Goal: Task Accomplishment & Management: Manage account settings

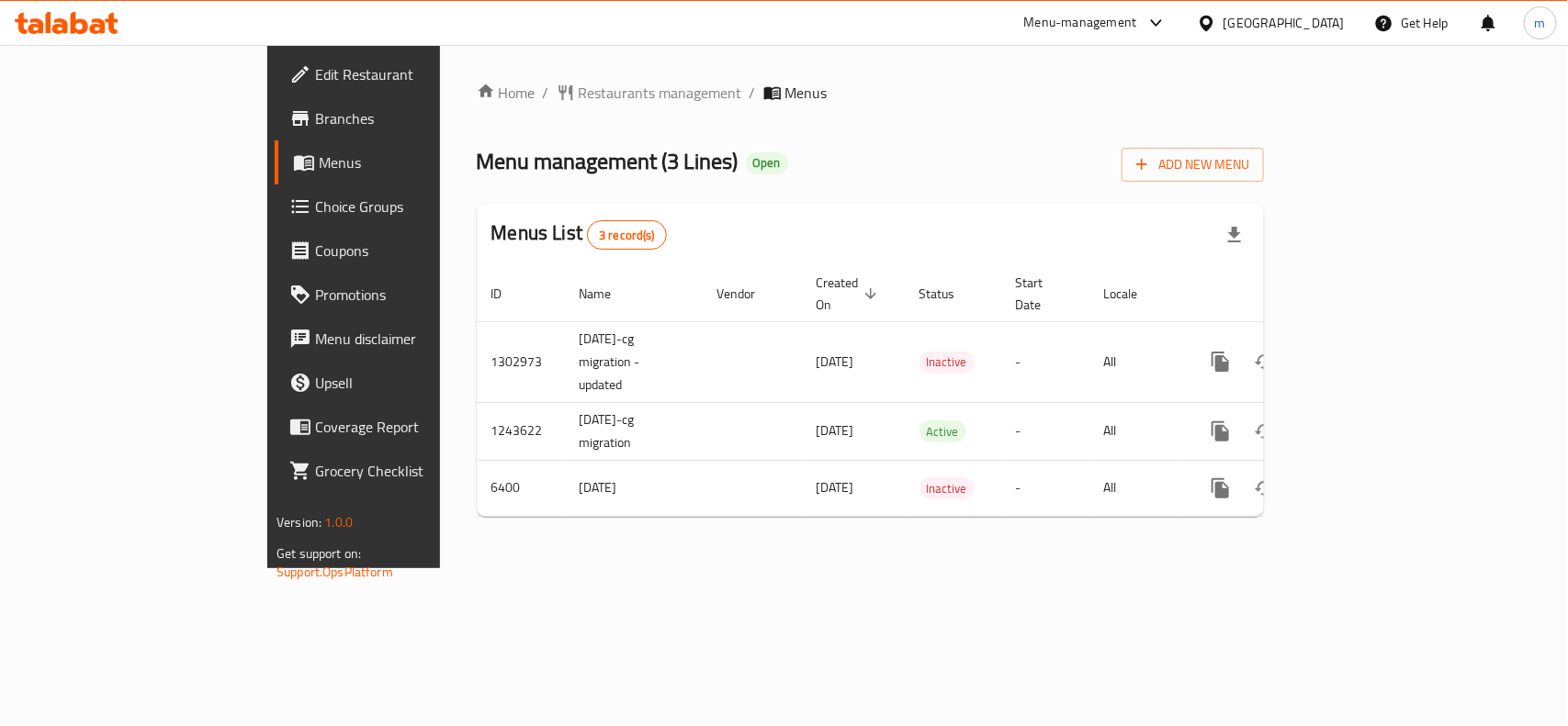
click at [1319, 27] on div "Bahrain" at bounding box center [1284, 23] width 122 height 20
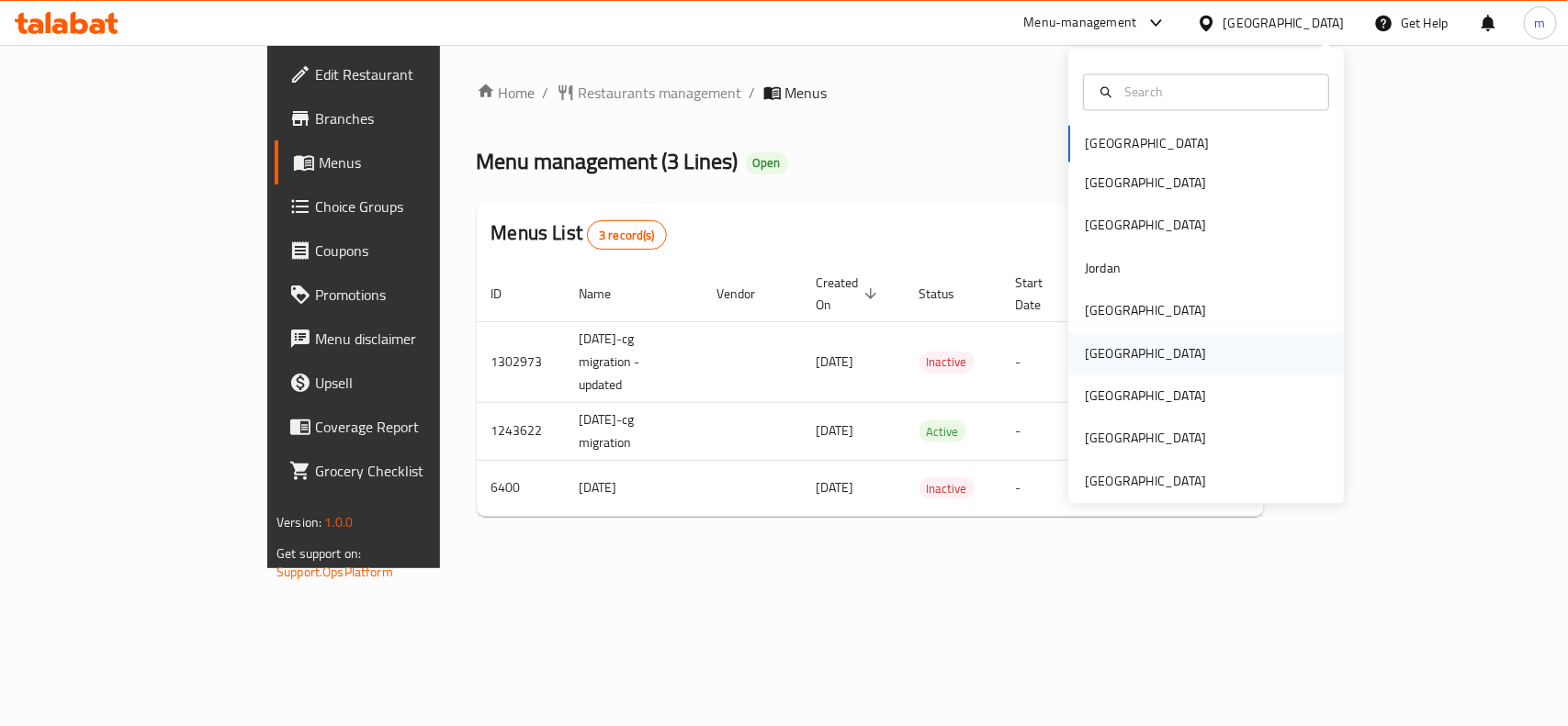
click at [1090, 344] on div "Oman" at bounding box center [1145, 353] width 122 height 20
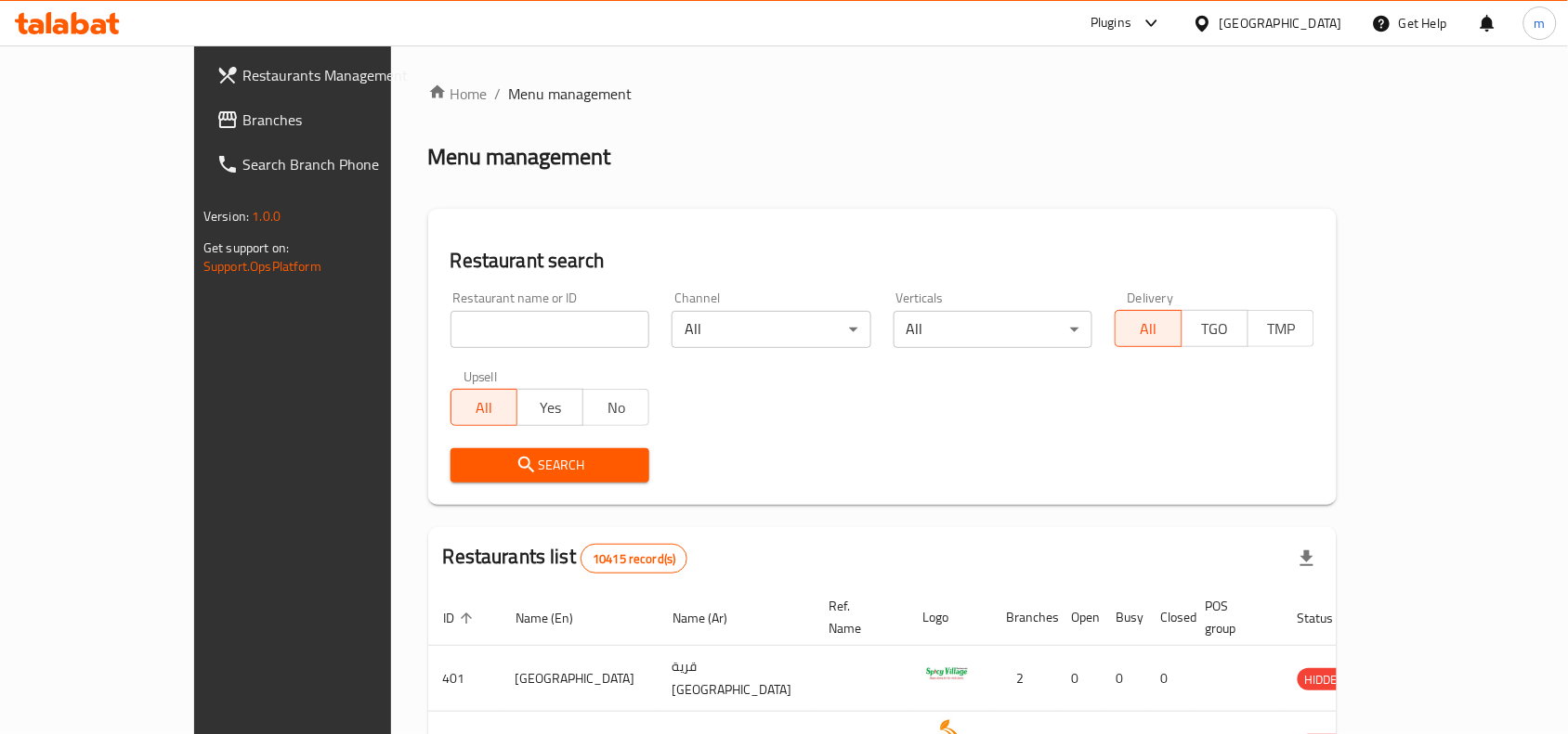
click at [201, 105] on link "Branches" at bounding box center [328, 119] width 255 height 45
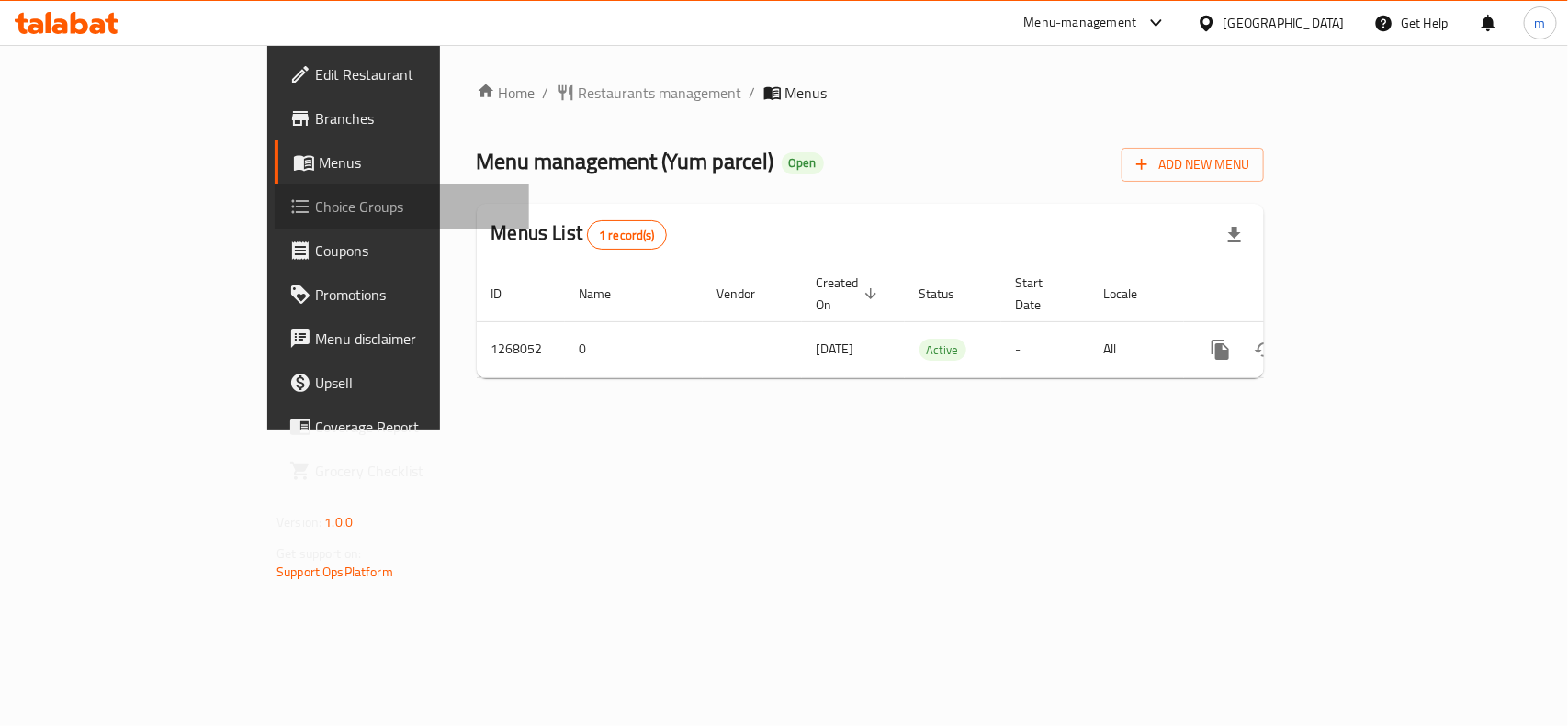
click at [315, 200] on span "Choice Groups" at bounding box center [414, 206] width 199 height 22
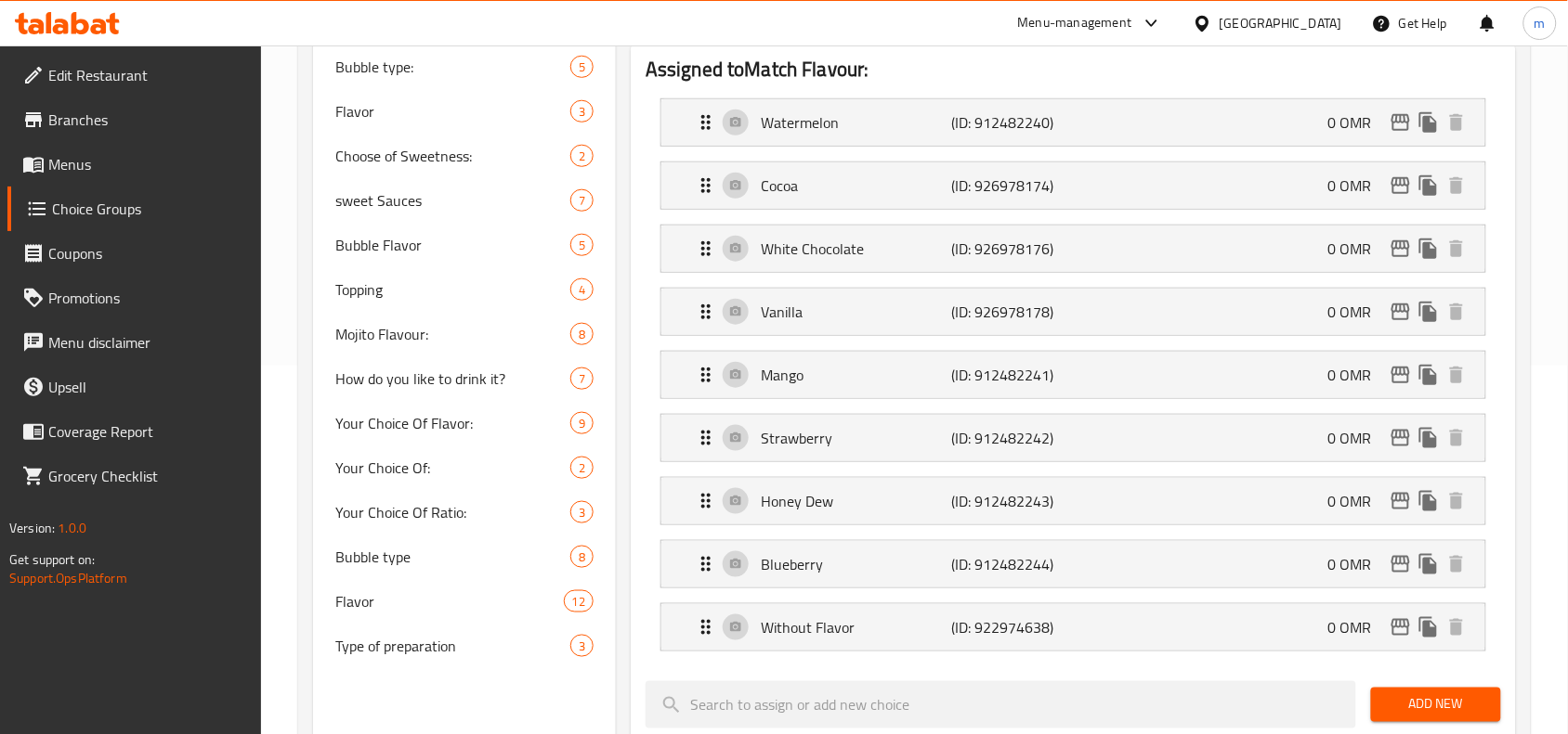
scroll to position [464, 0]
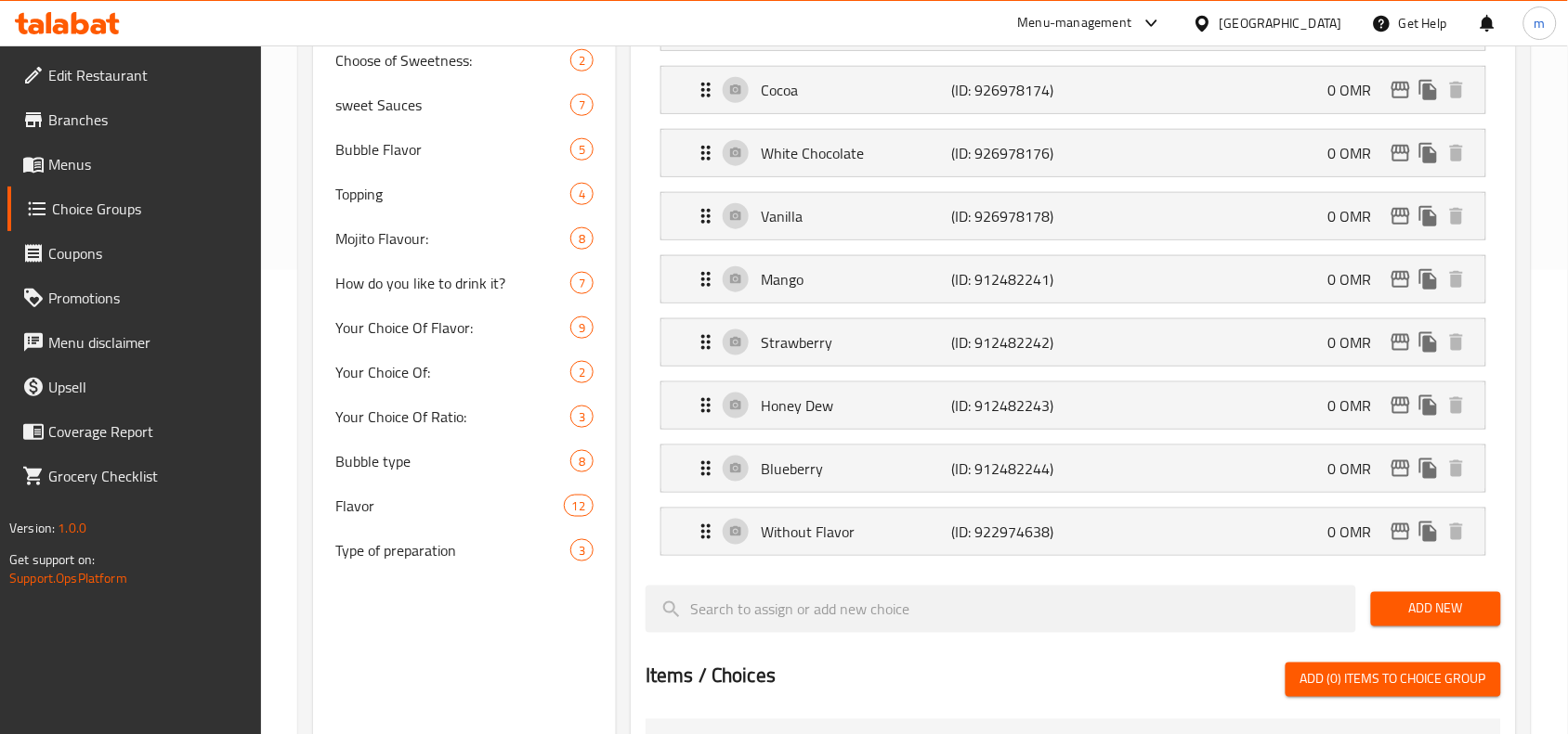
click at [39, 23] on icon at bounding box center [35, 26] width 16 height 16
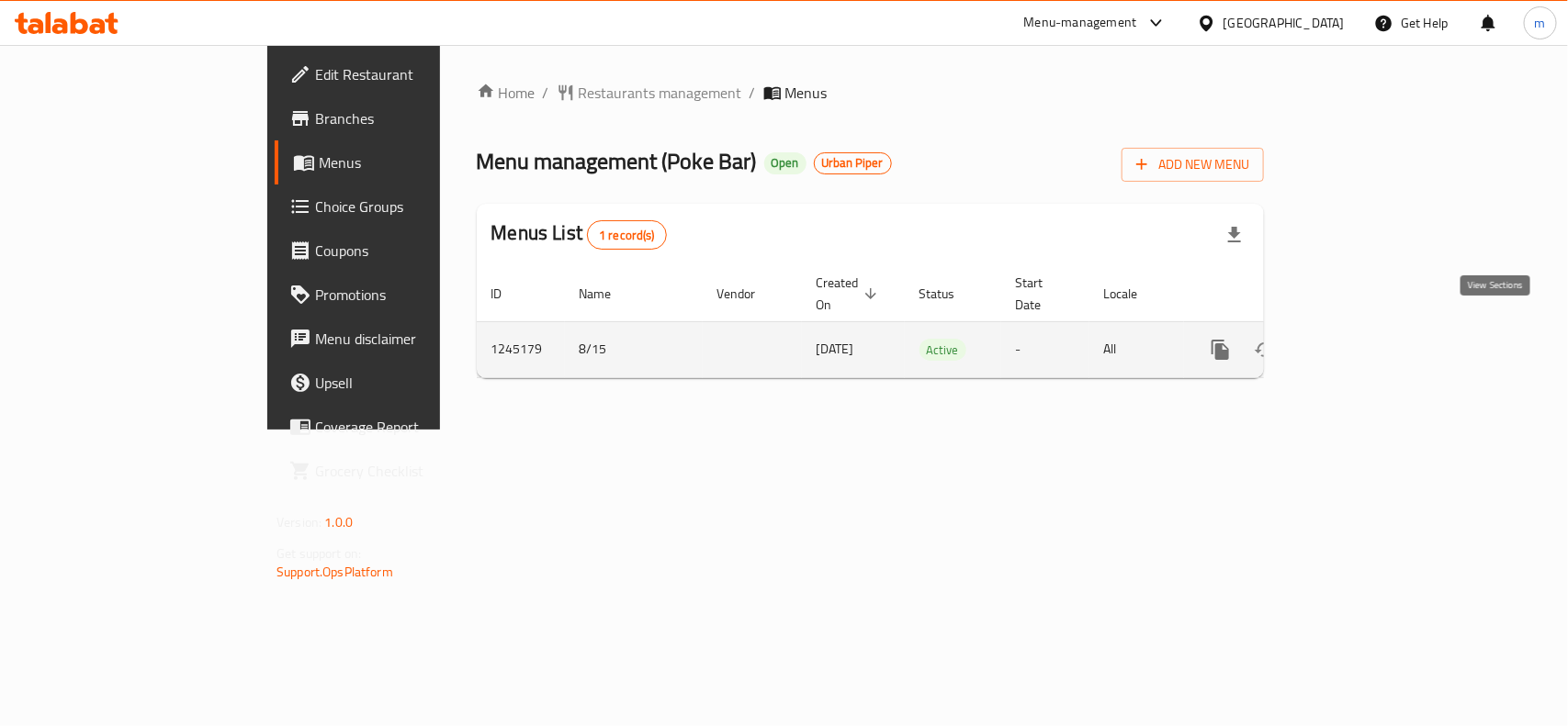
click at [1364, 338] on icon "enhanced table" at bounding box center [1353, 349] width 22 height 22
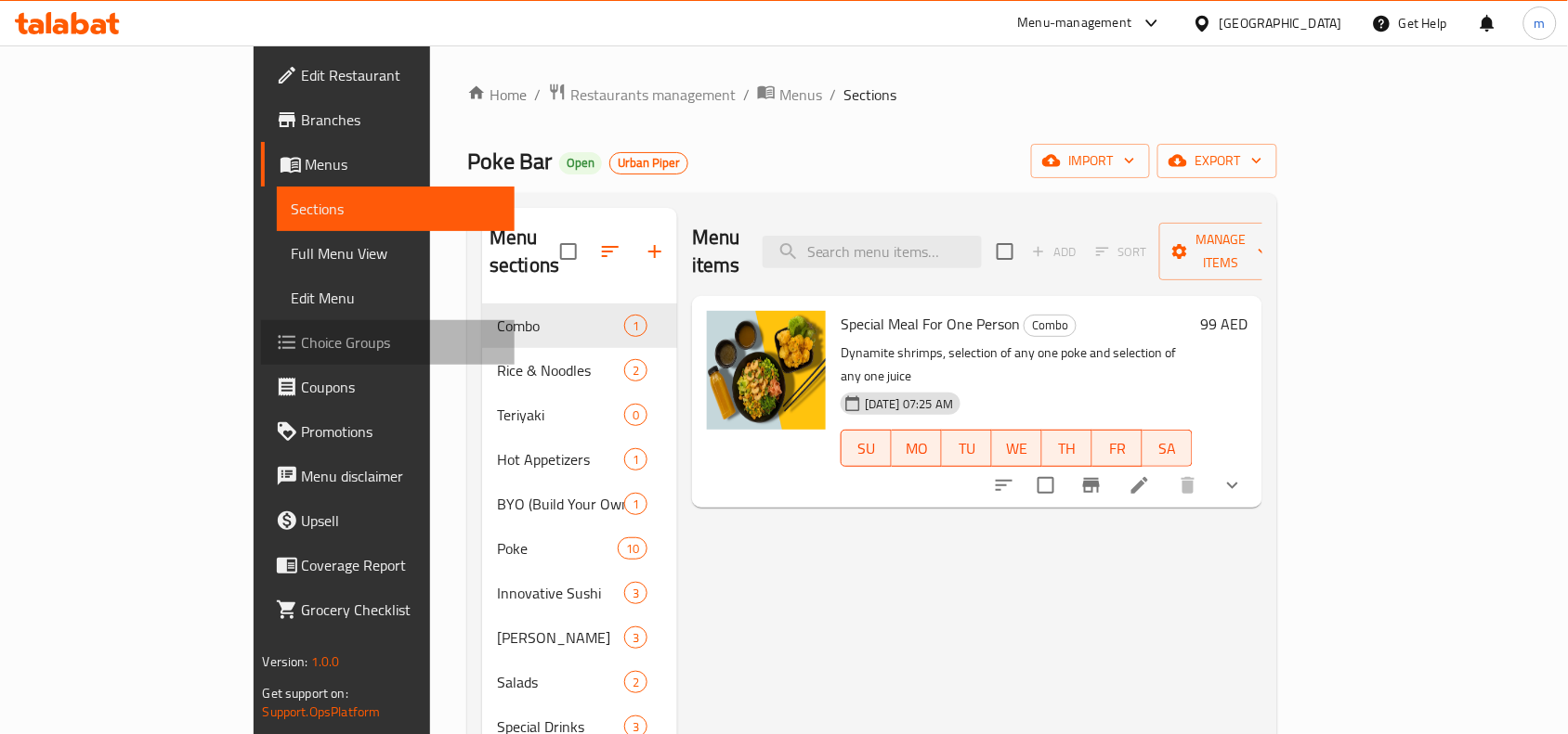
click at [302, 333] on span "Choice Groups" at bounding box center [402, 342] width 198 height 22
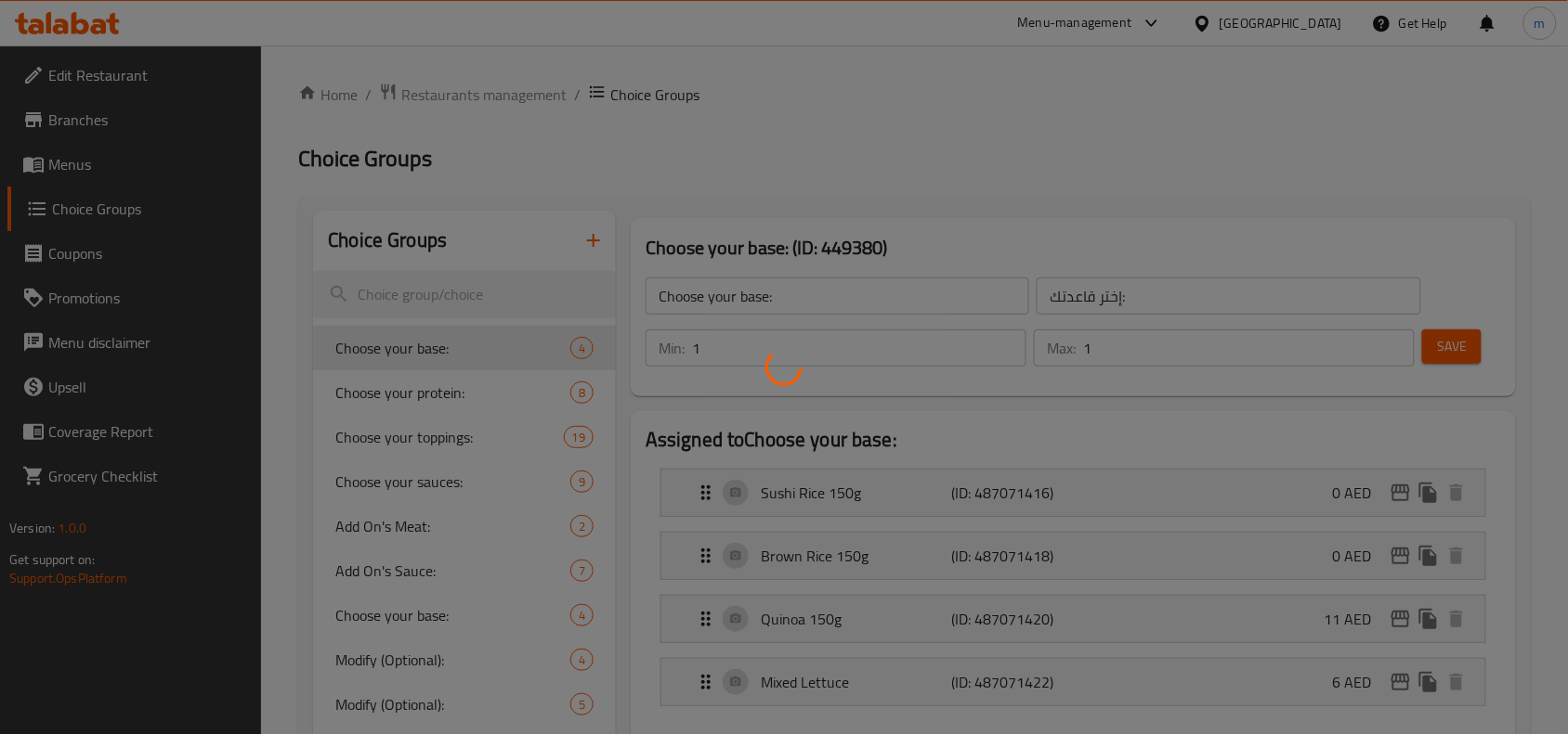
click at [1015, 153] on div at bounding box center [784, 367] width 1568 height 734
click at [929, 159] on div at bounding box center [784, 367] width 1568 height 734
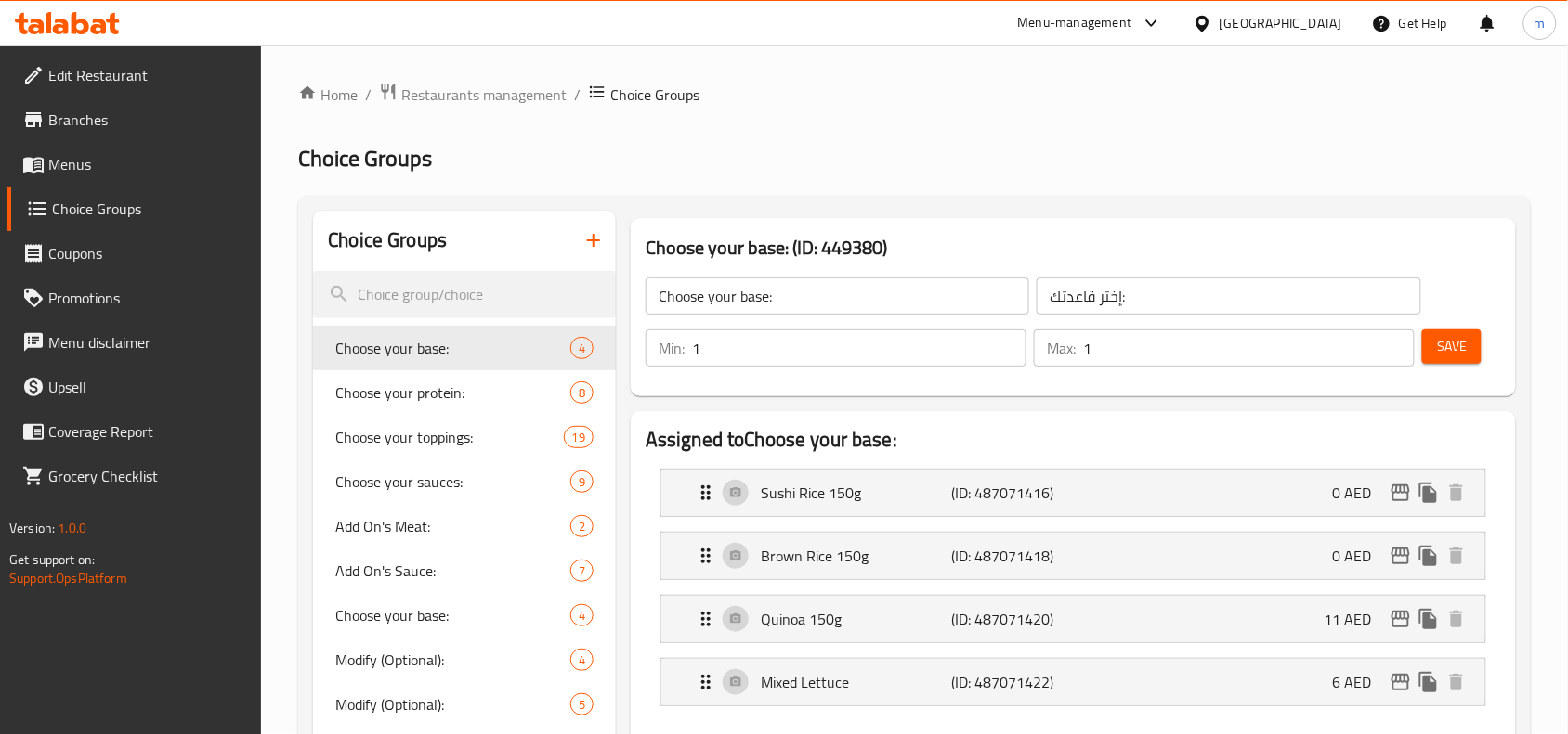
click at [876, 147] on h2 "Choice Groups" at bounding box center [915, 158] width 1232 height 30
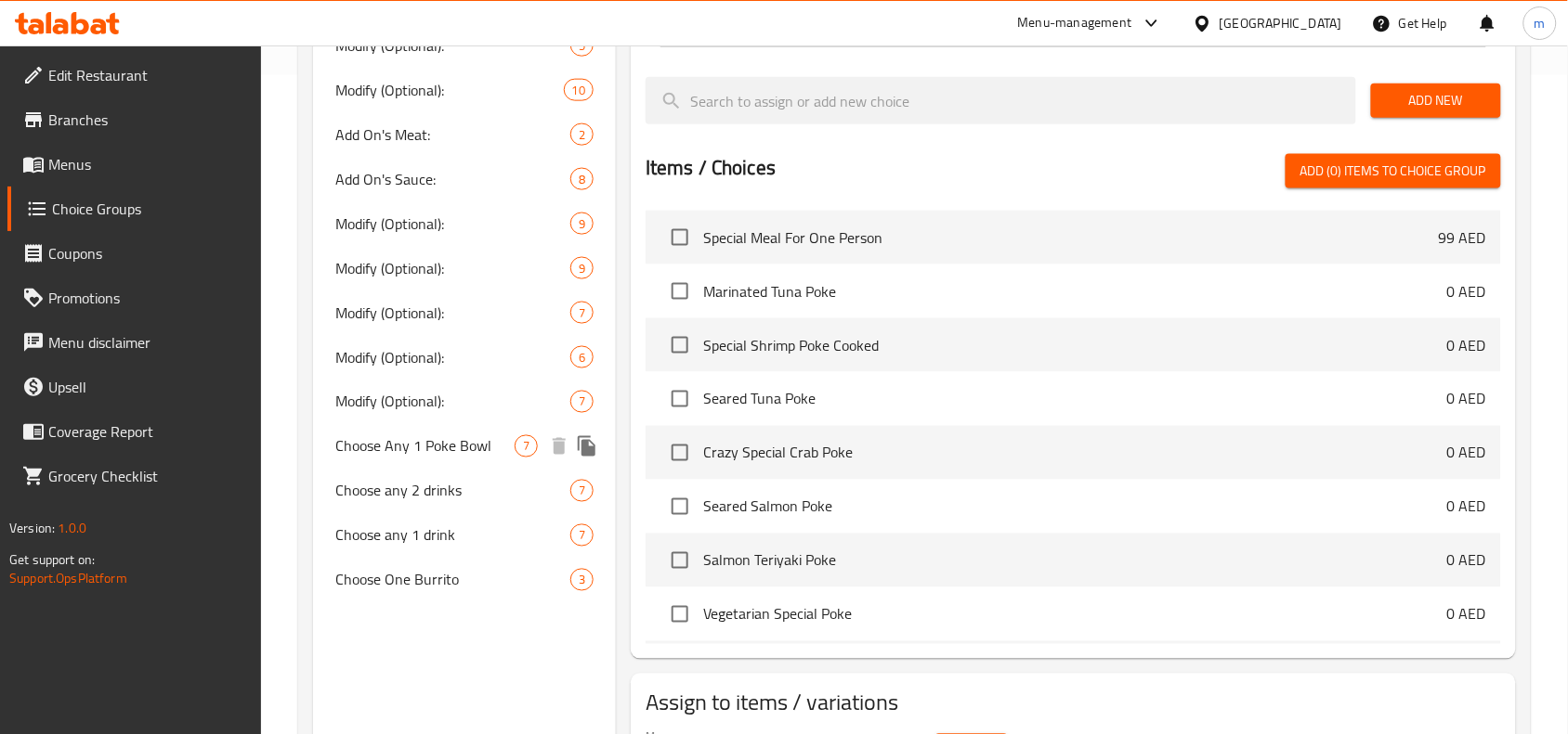
scroll to position [311, 0]
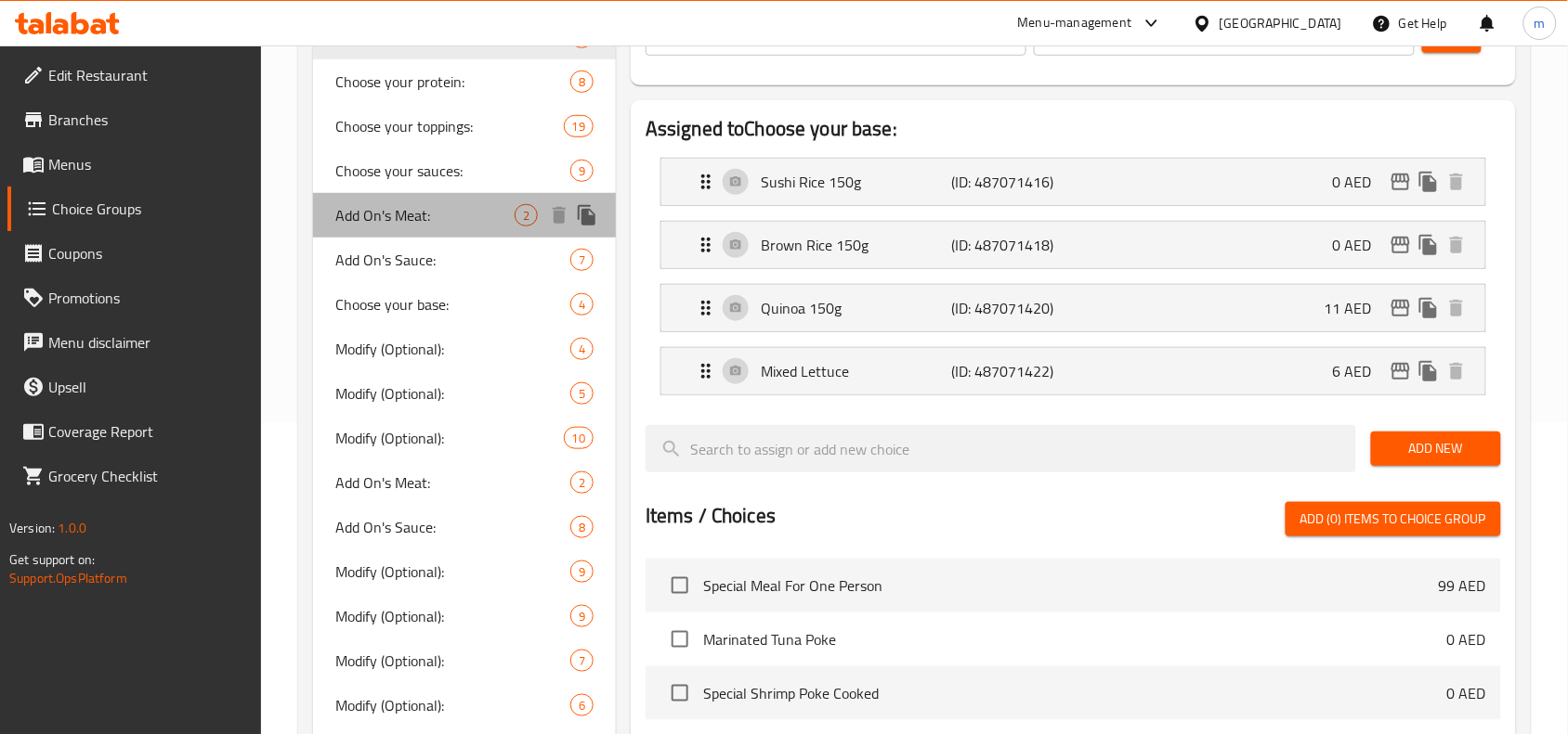
click at [367, 215] on span "Add On's Meat:" at bounding box center [425, 214] width 179 height 22
type input "Add On's Meat:"
type input "إضافات اللحم:"
type input "0"
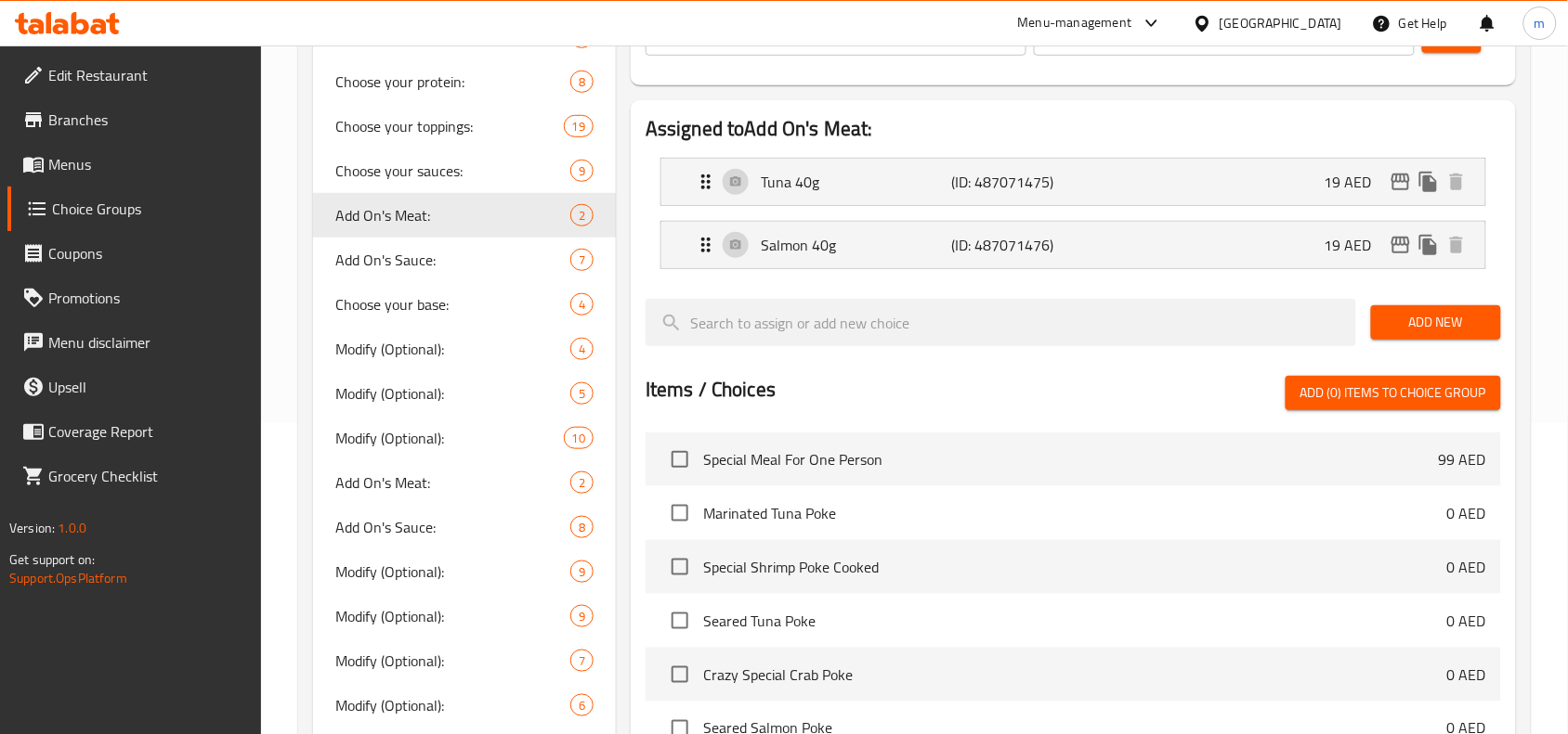
scroll to position [195, 0]
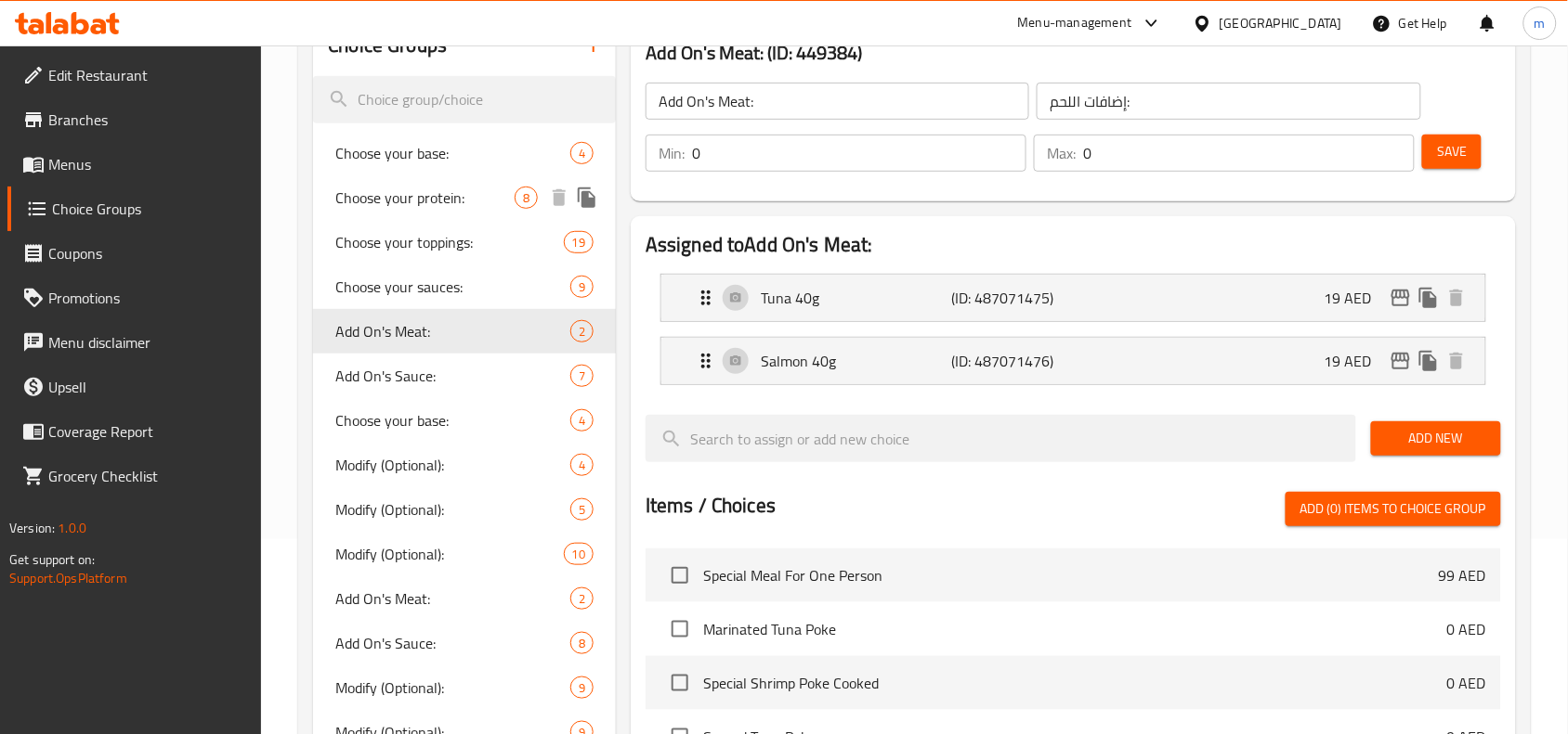
click at [409, 199] on span "Choose your protein:" at bounding box center [425, 197] width 179 height 22
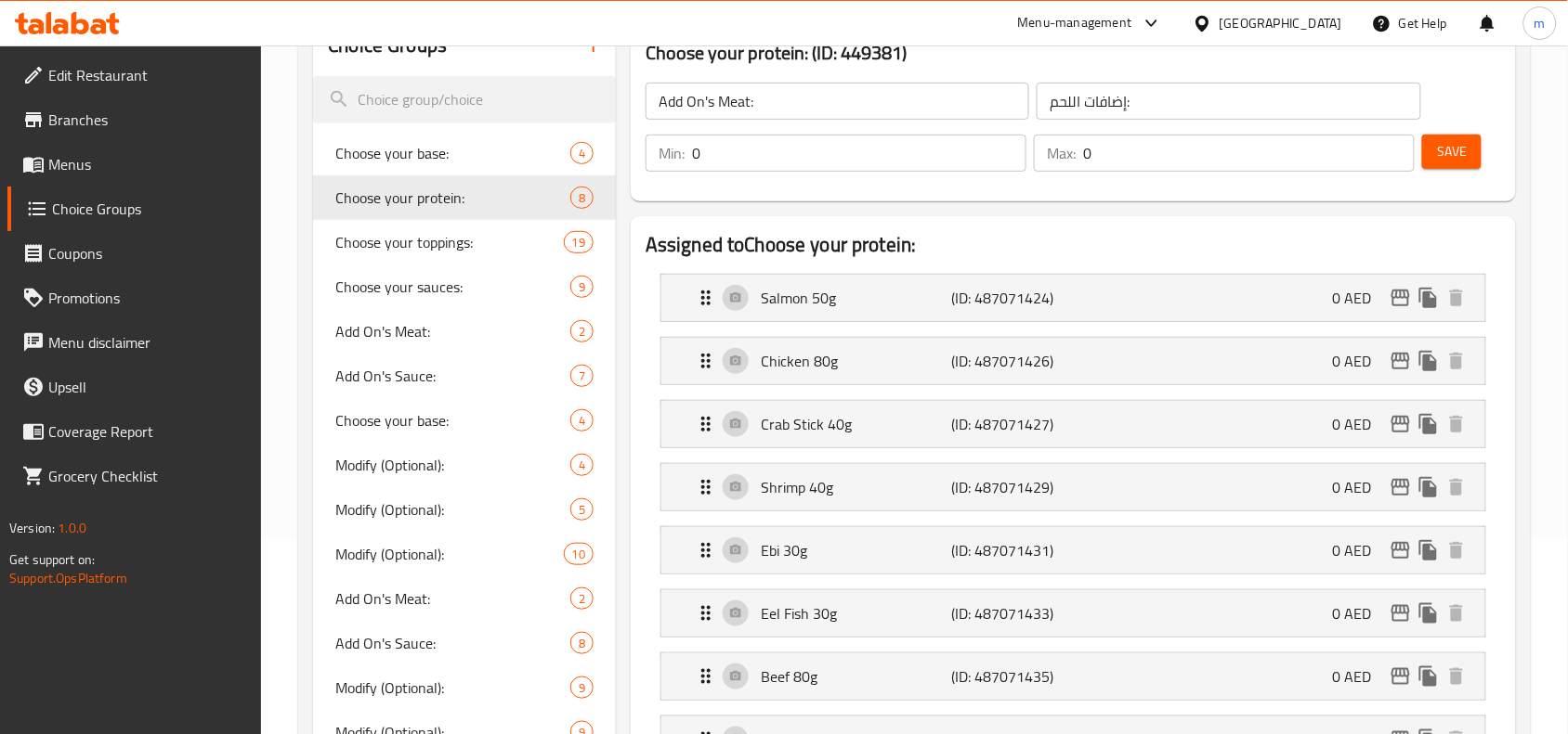
type input "Choose your protein:"
type input "اختر البروتين الخاص بك:"
type input "3"
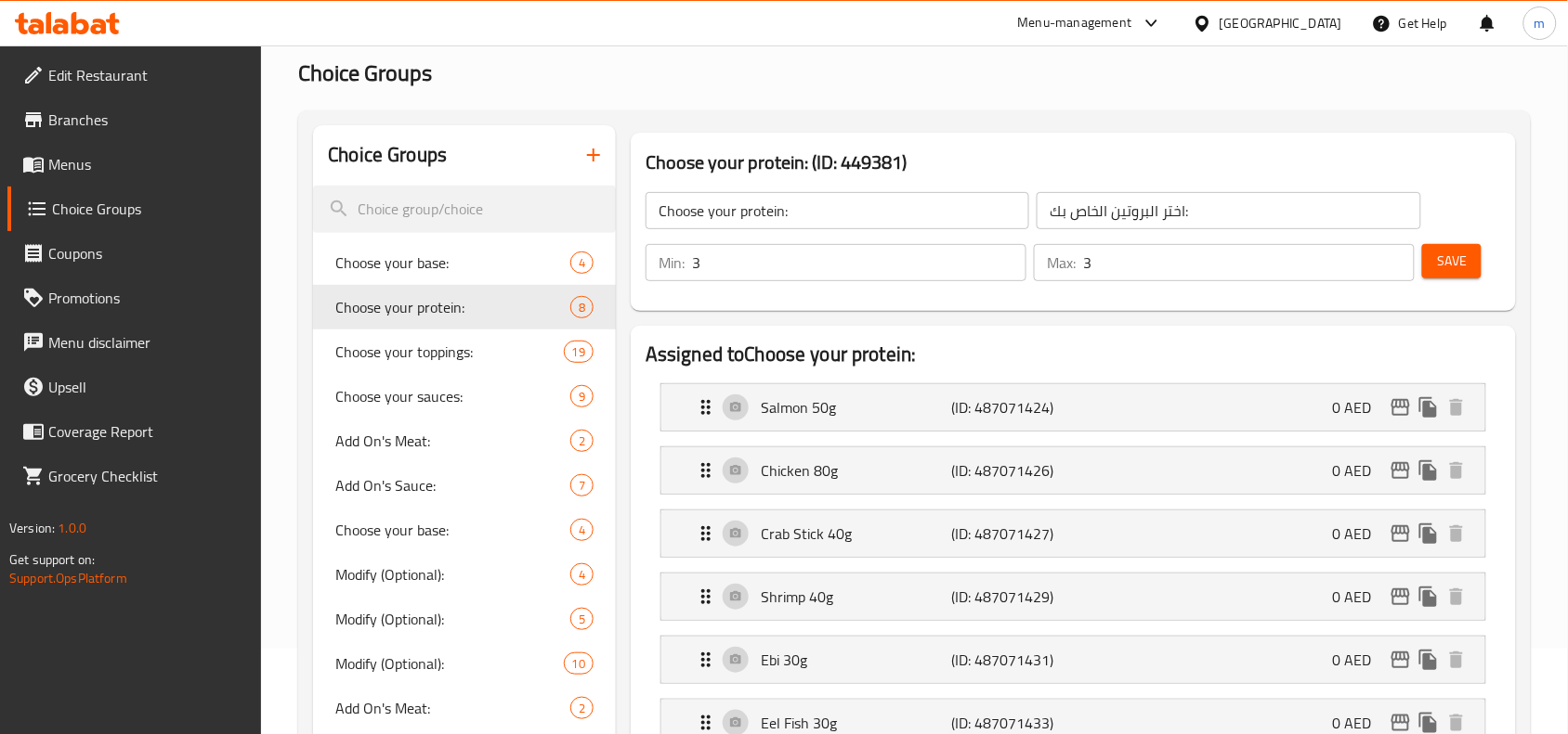
scroll to position [79, 0]
